Goal: Information Seeking & Learning: Learn about a topic

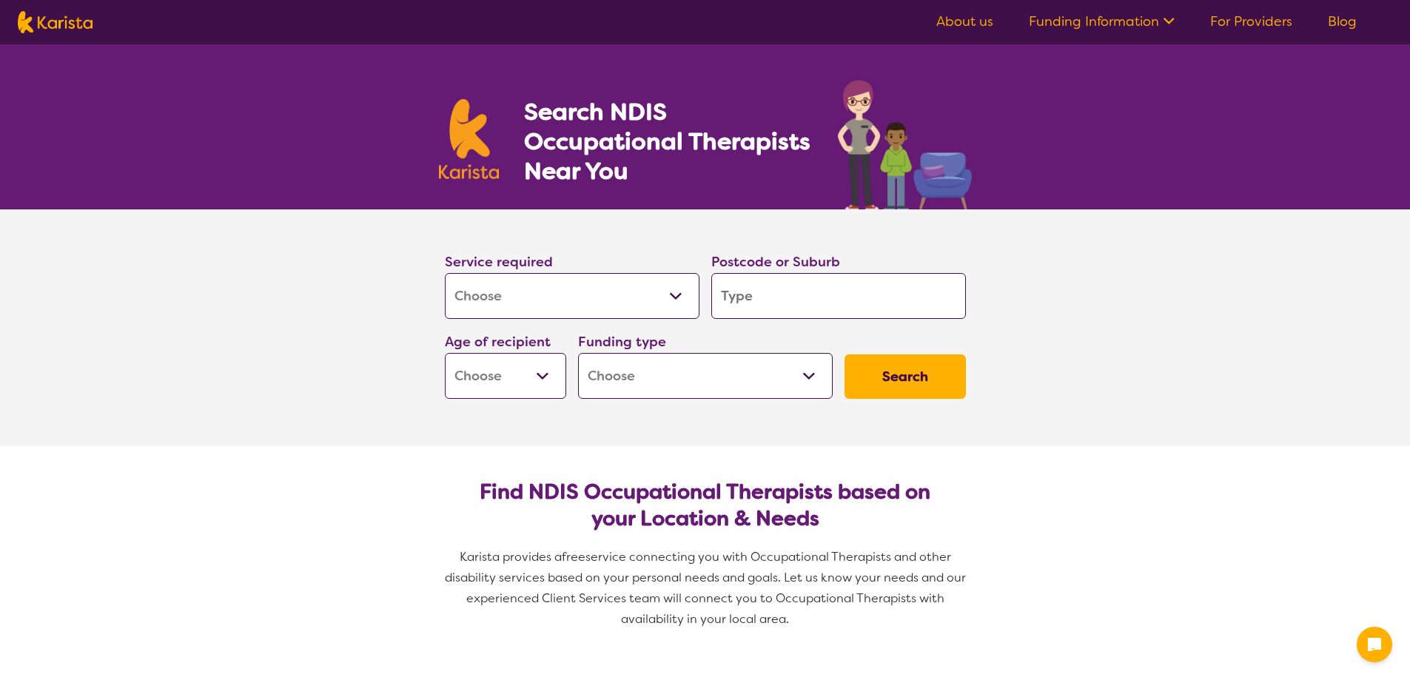
select select "[MEDICAL_DATA]"
click at [736, 300] on input "search" at bounding box center [838, 296] width 255 height 46
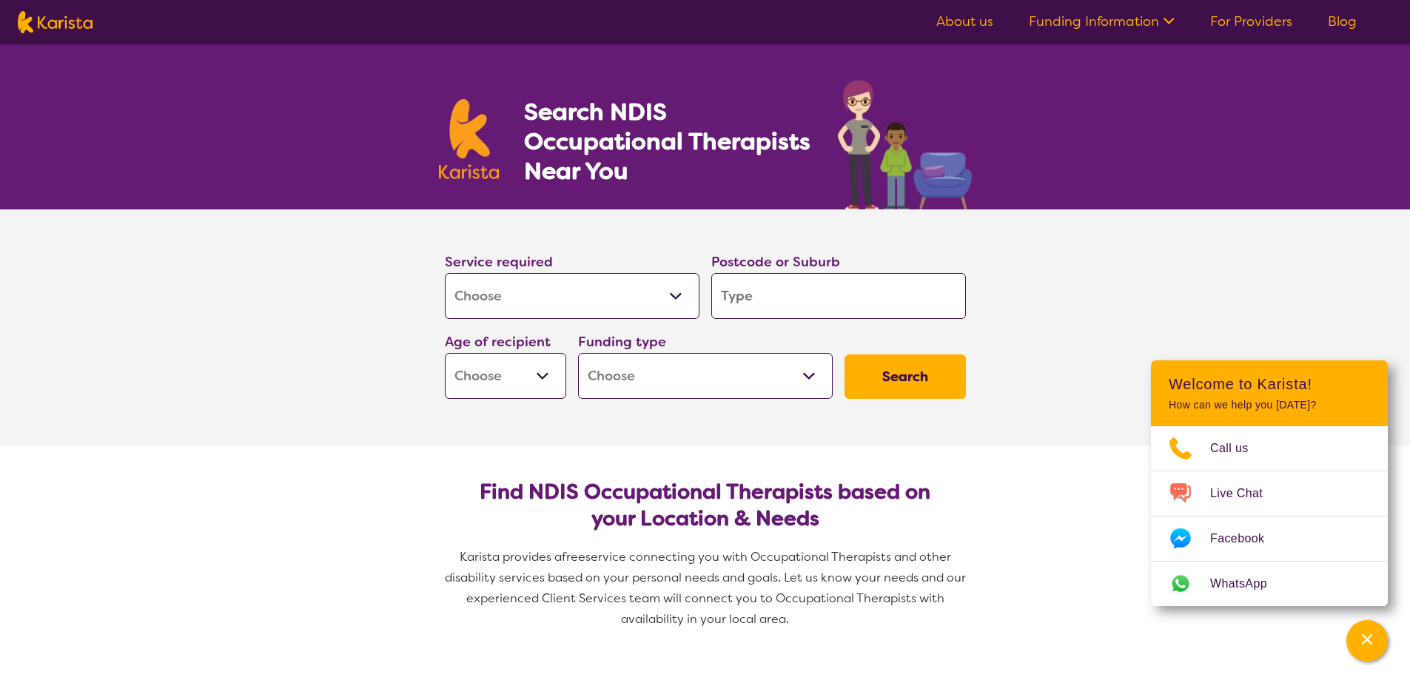
type input "3"
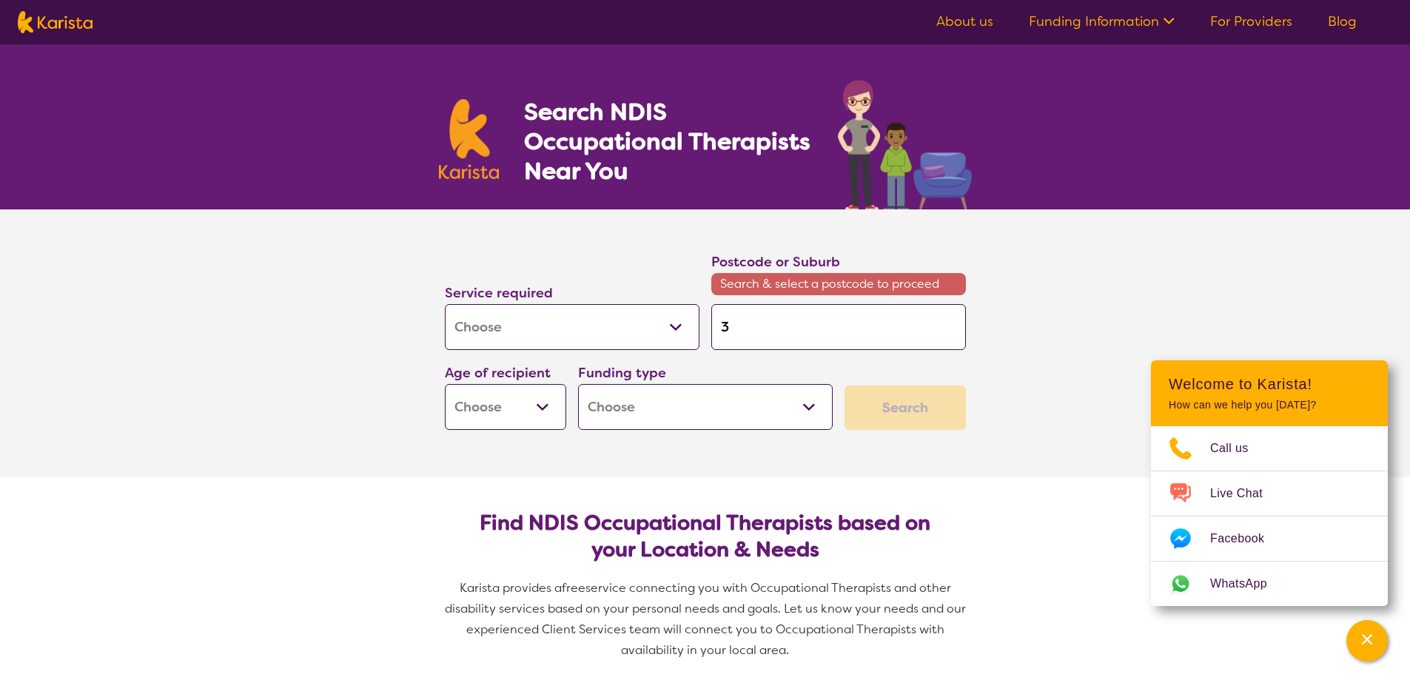
type input "38"
type input "382"
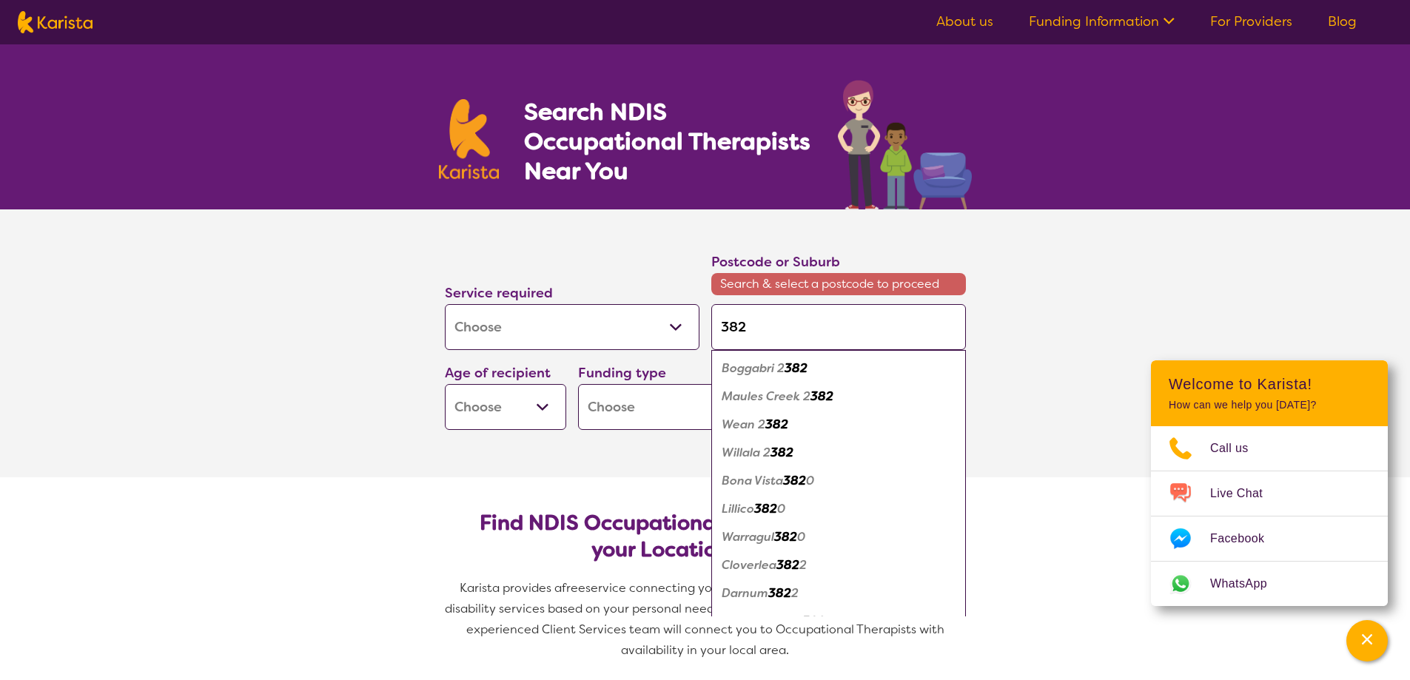
type input "3825"
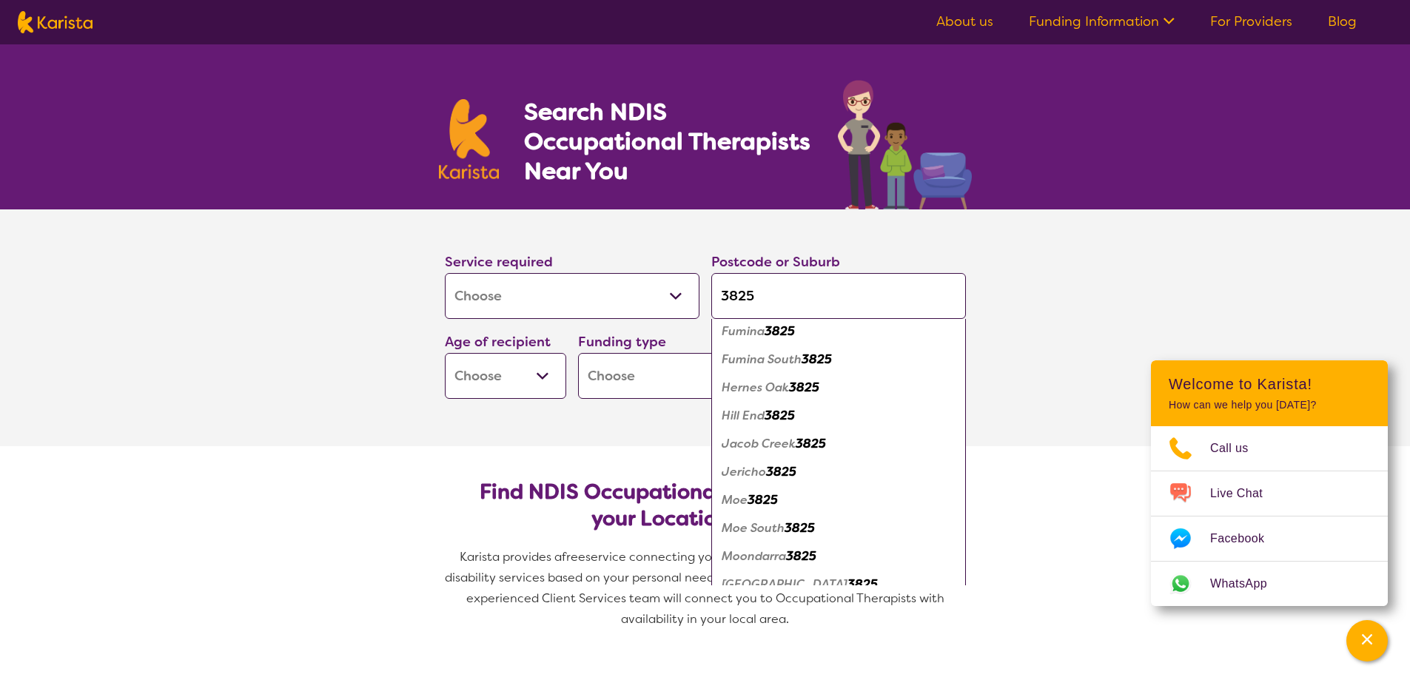
scroll to position [222, 0]
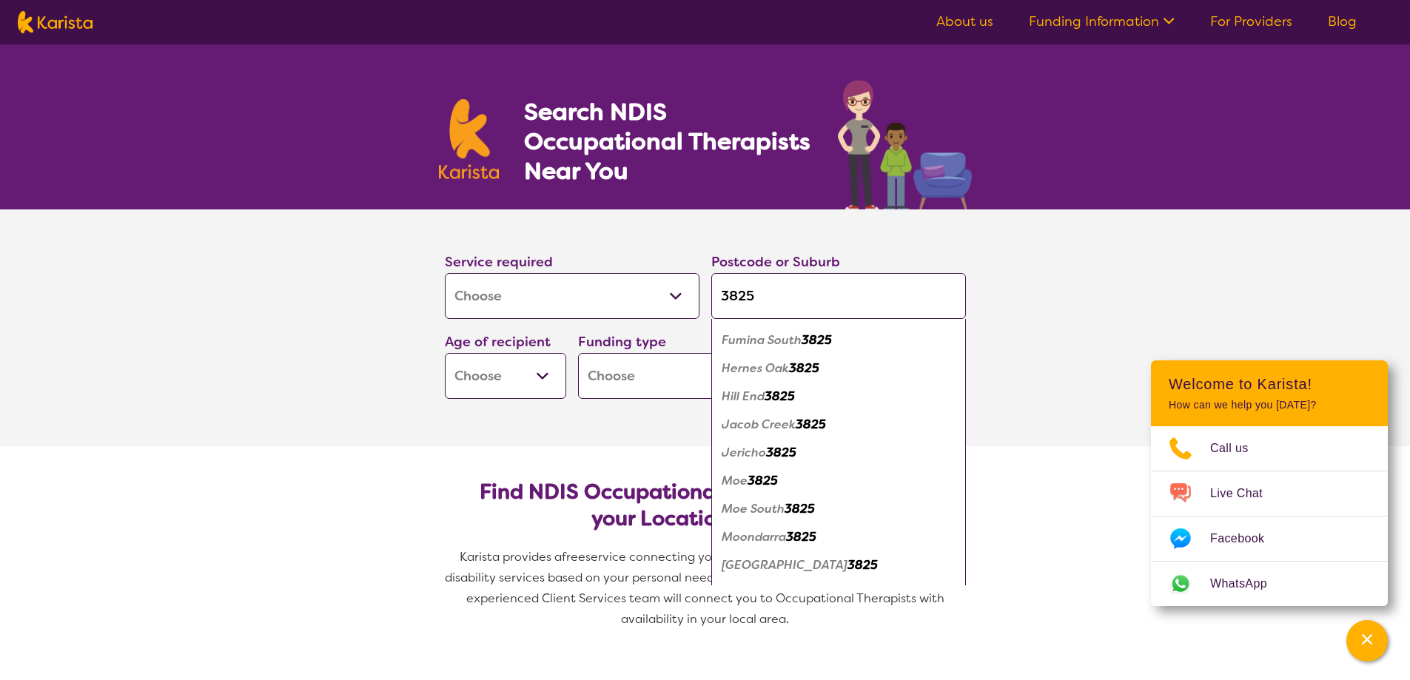
type input "3825"
click at [762, 482] on em "3825" at bounding box center [763, 481] width 30 height 16
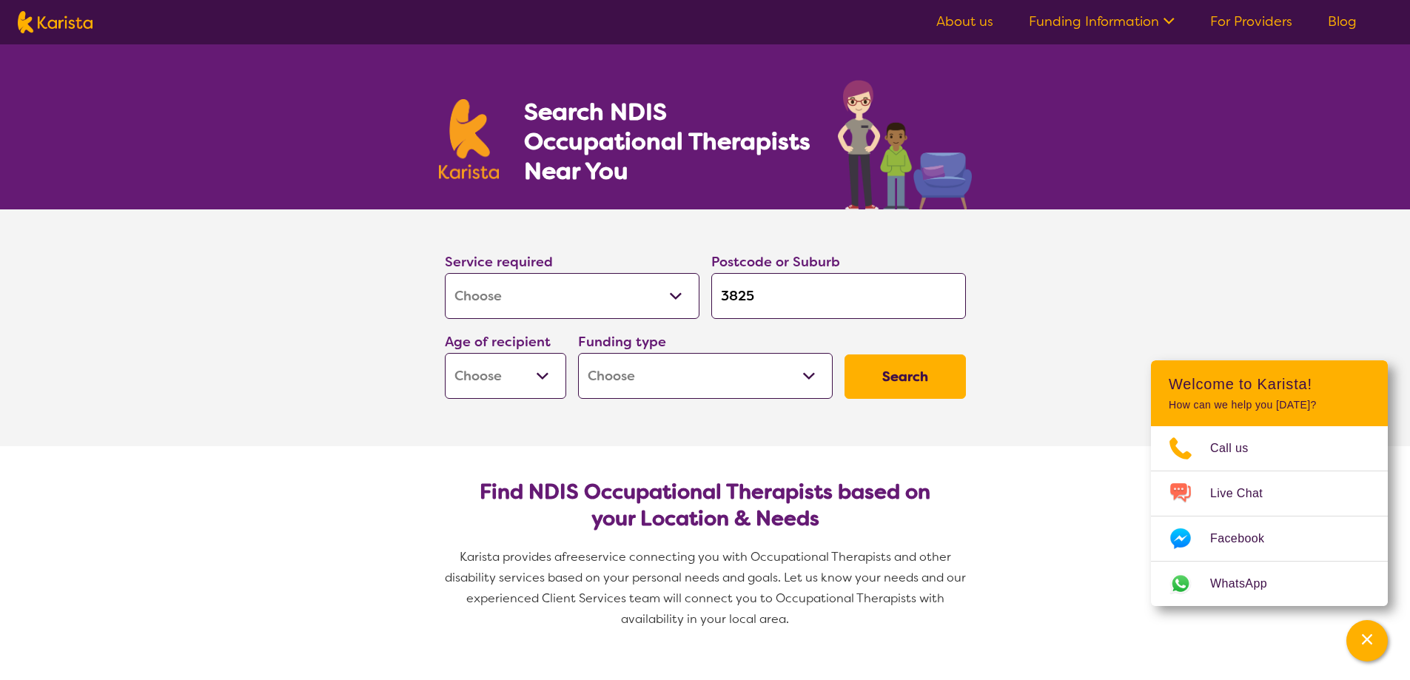
click at [543, 372] on select "Early Childhood - 0 to 9 Child - 10 to 11 Adolescent - 12 to 17 Adult - 18 to 6…" at bounding box center [505, 376] width 121 height 46
select select "AD"
click at [445, 353] on select "Early Childhood - 0 to 9 Child - 10 to 11 Adolescent - 12 to 17 Adult - 18 to 6…" at bounding box center [505, 376] width 121 height 46
select select "AD"
click at [810, 375] on select "Home Care Package (HCP) National Disability Insurance Scheme (NDIS) I don't know" at bounding box center [705, 376] width 255 height 46
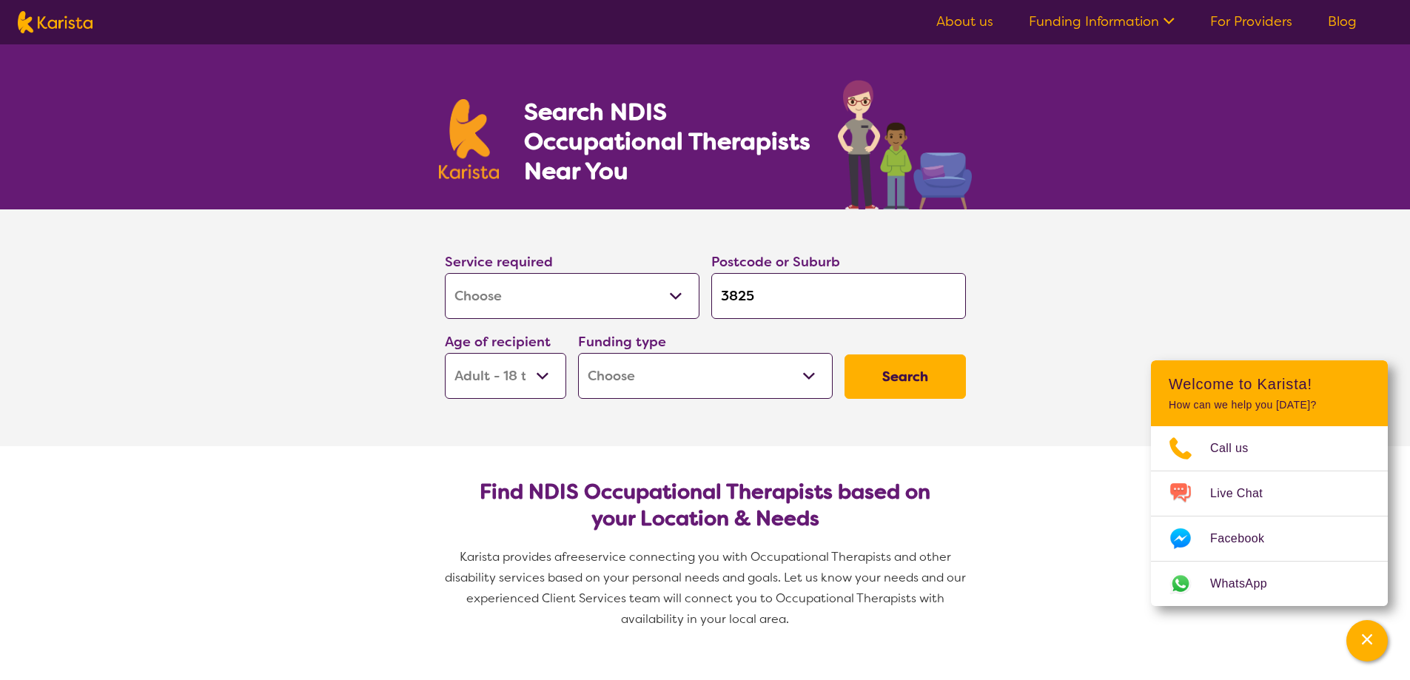
select select "NDIS"
click at [578, 353] on select "Home Care Package (HCP) National Disability Insurance Scheme (NDIS) I don't know" at bounding box center [705, 376] width 255 height 46
select select "NDIS"
click at [912, 375] on button "Search" at bounding box center [905, 377] width 121 height 44
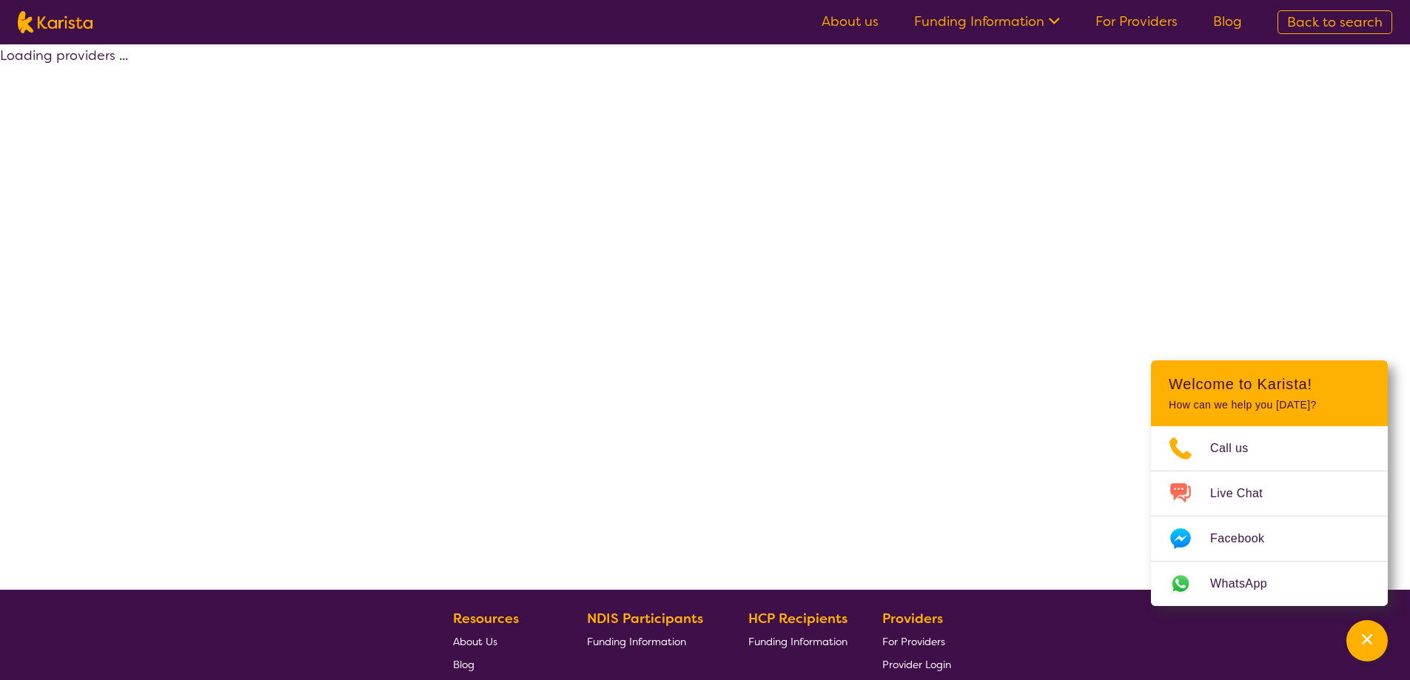
select select "by_score"
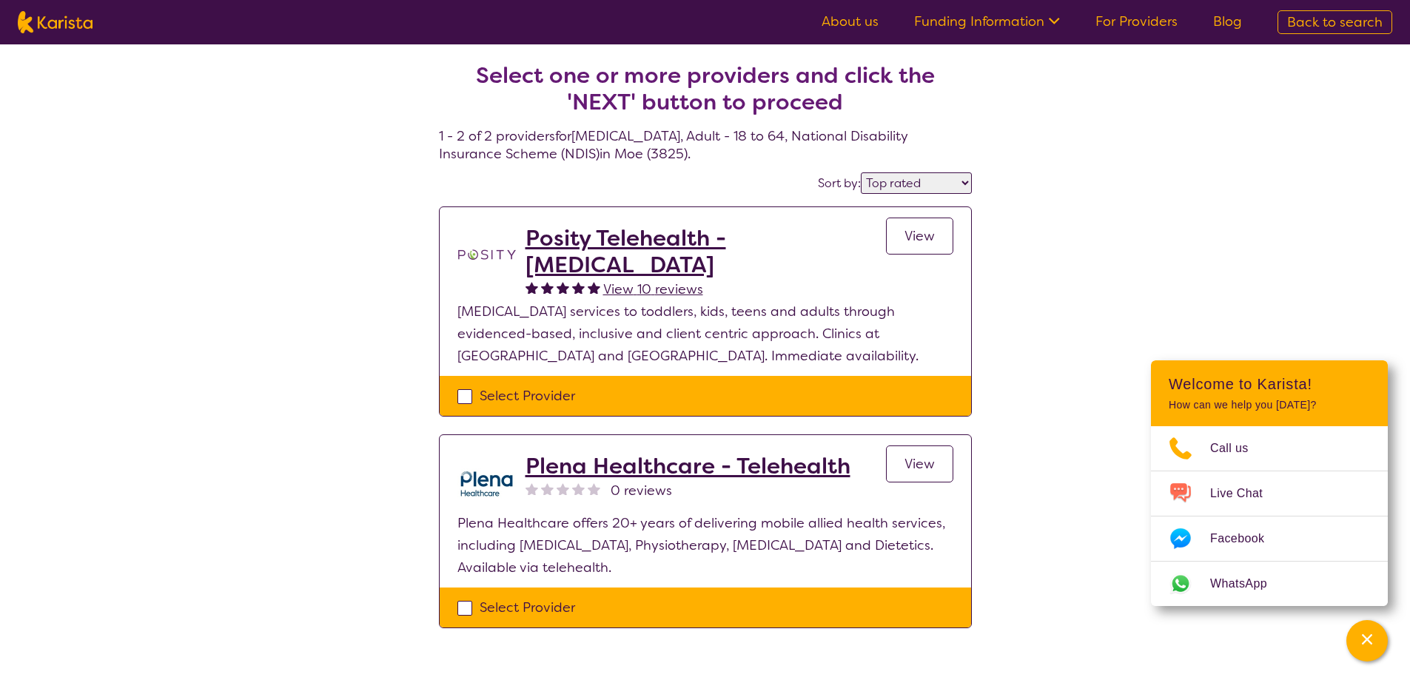
select select "[MEDICAL_DATA]"
select select "AD"
select select "NDIS"
select select "[MEDICAL_DATA]"
select select "AD"
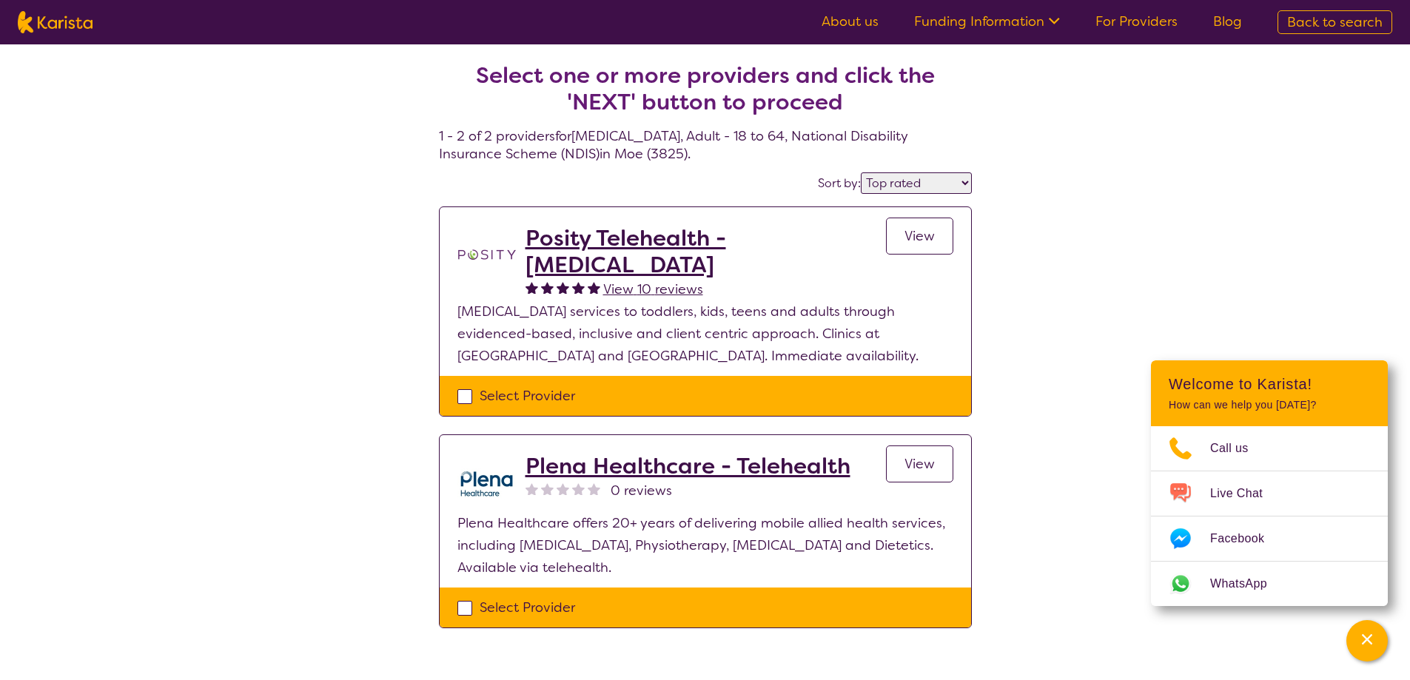
select select "NDIS"
